Goal: Entertainment & Leisure: Consume media (video, audio)

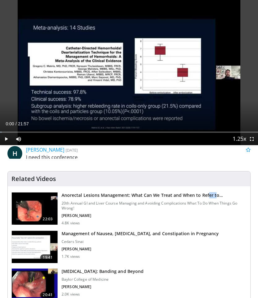
scroll to position [248, 0]
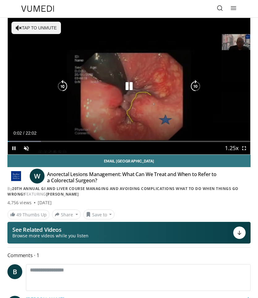
click at [132, 84] on icon "Video Player" at bounding box center [129, 86] width 12 height 12
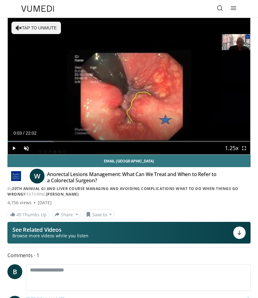
click at [163, 189] on link "20th Annual GI and Liver Course Managing and Avoiding Complications What To Do …" at bounding box center [122, 191] width 231 height 11
